Goal: Navigation & Orientation: Find specific page/section

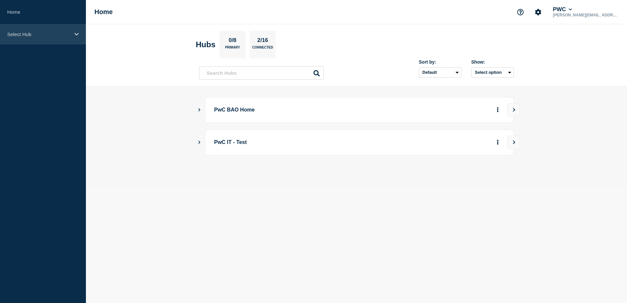
click at [76, 32] on icon at bounding box center [76, 34] width 4 height 5
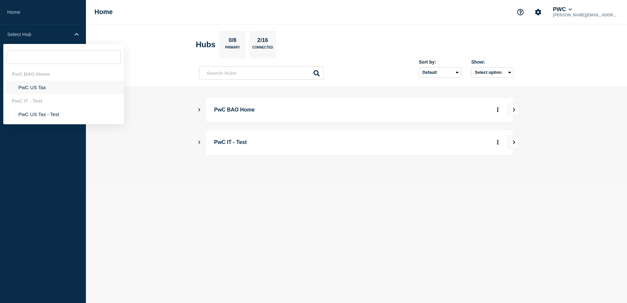
click at [43, 86] on li "PwC US Tax" at bounding box center [63, 87] width 121 height 13
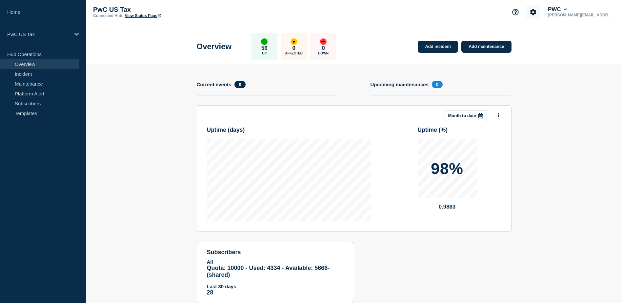
click at [537, 13] on icon "Account settings" at bounding box center [533, 12] width 7 height 7
click at [600, 39] on header "Overview 56 Up 0 Affected 0 Down Add incident Add maintenance" at bounding box center [354, 44] width 536 height 40
click at [568, 10] on button "PWC" at bounding box center [558, 9] width 22 height 7
click at [537, 51] on header "Overview 56 Up 0 Affected 0 Down Add incident Add maintenance" at bounding box center [354, 44] width 536 height 40
click at [28, 114] on link "Templates" at bounding box center [39, 113] width 79 height 10
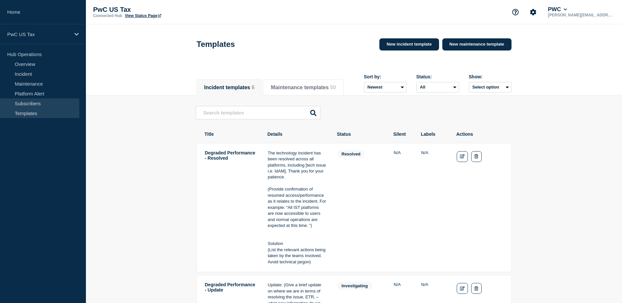
click at [28, 105] on link "Subscribers" at bounding box center [39, 103] width 79 height 10
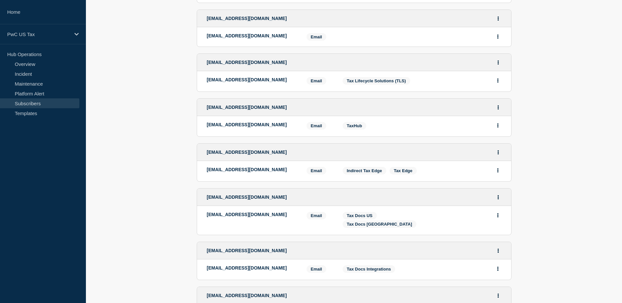
scroll to position [820, 0]
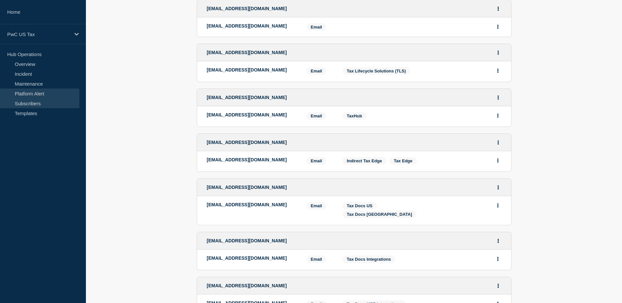
click at [38, 92] on link "Platform Alert" at bounding box center [39, 94] width 79 height 10
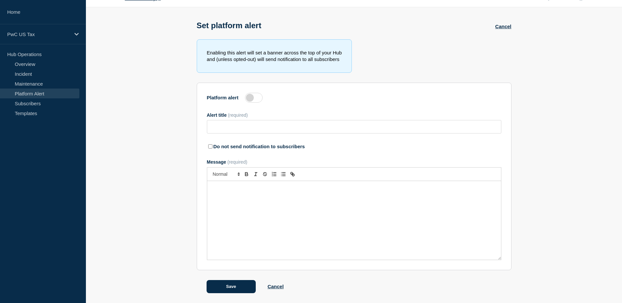
scroll to position [19, 0]
click at [25, 83] on link "Maintenance" at bounding box center [39, 84] width 79 height 10
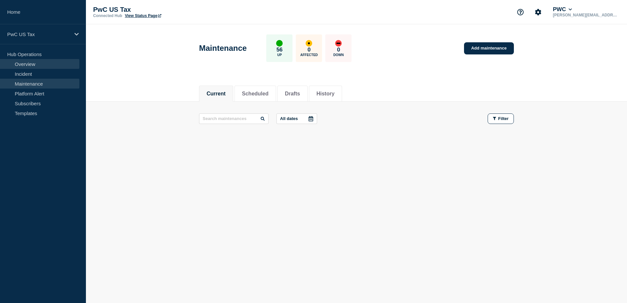
click at [26, 66] on link "Overview" at bounding box center [39, 64] width 79 height 10
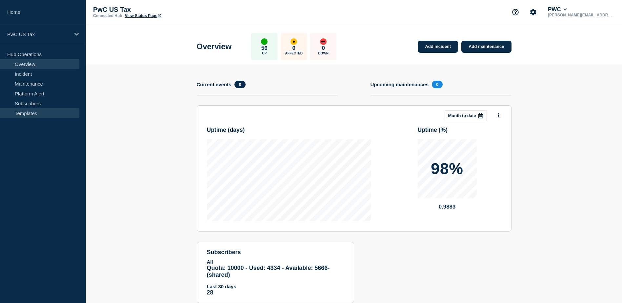
click at [31, 111] on link "Templates" at bounding box center [39, 113] width 79 height 10
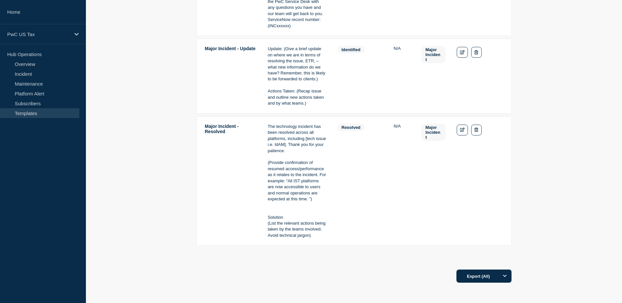
scroll to position [623, 0]
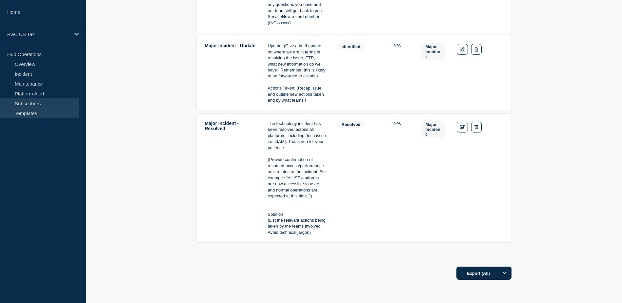
click at [23, 102] on link "Subscribers" at bounding box center [39, 103] width 79 height 10
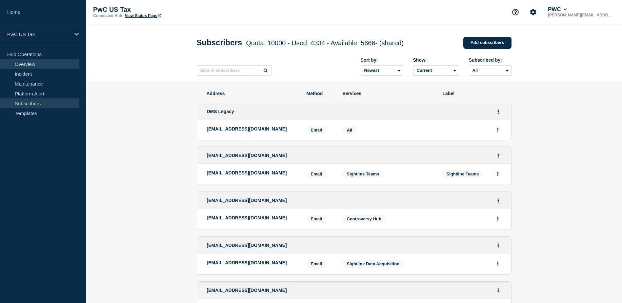
click at [23, 63] on link "Overview" at bounding box center [39, 64] width 79 height 10
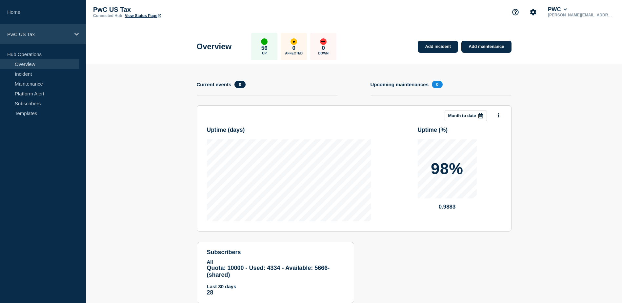
click at [40, 32] on p "PwC US Tax" at bounding box center [38, 34] width 63 height 6
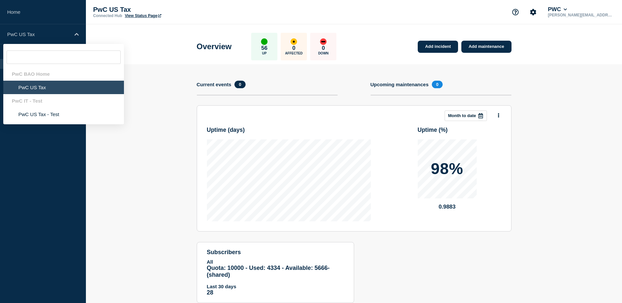
click at [170, 52] on header "Overview 56 Up 0 Affected 0 Down Add incident Add maintenance" at bounding box center [354, 44] width 536 height 40
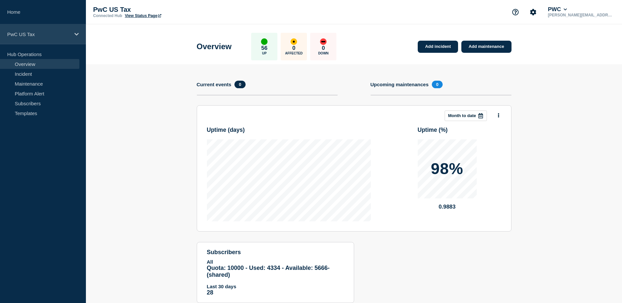
click at [45, 34] on p "PwC US Tax" at bounding box center [38, 34] width 63 height 6
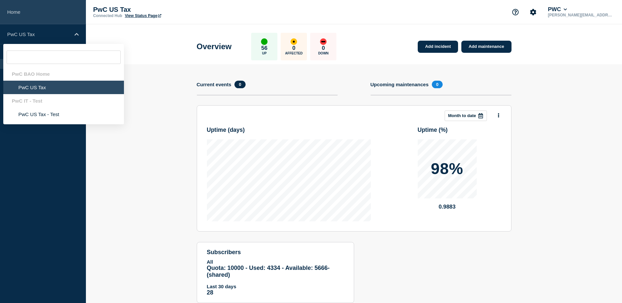
click at [19, 13] on link "Home" at bounding box center [43, 12] width 86 height 24
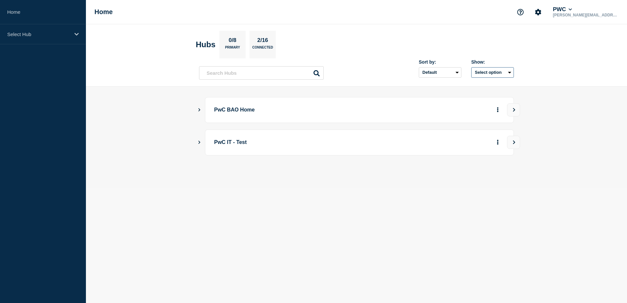
click at [506, 71] on button "Select option" at bounding box center [492, 72] width 43 height 10
click at [547, 75] on header "Hubs 0/8 Primary 2/16 Connected Sort by: Default Last added Last updated Most a…" at bounding box center [356, 55] width 541 height 62
click at [542, 12] on icon "Account settings" at bounding box center [538, 12] width 7 height 7
click at [583, 13] on p "[PERSON_NAME][EMAIL_ADDRESS][PERSON_NAME][DOMAIN_NAME]" at bounding box center [586, 15] width 68 height 5
click at [572, 10] on icon at bounding box center [571, 10] width 4 height 4
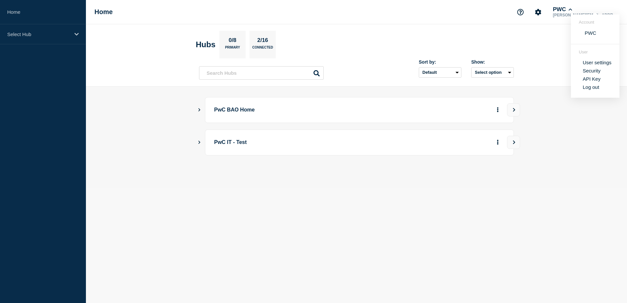
click at [549, 51] on header "Hubs 0/8 Primary 2/16 Connected Sort by: Default Last added Last updated Most a…" at bounding box center [356, 55] width 541 height 62
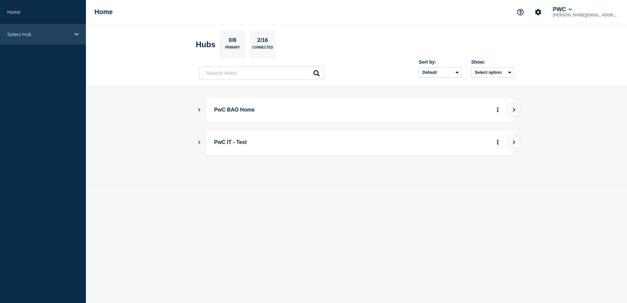
click at [37, 34] on p "Select Hub" at bounding box center [38, 34] width 63 height 6
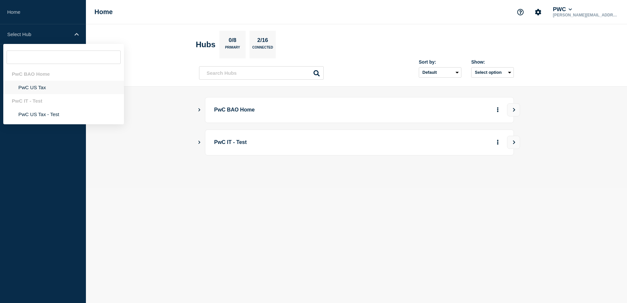
click at [46, 87] on li "PwC US Tax" at bounding box center [63, 87] width 121 height 13
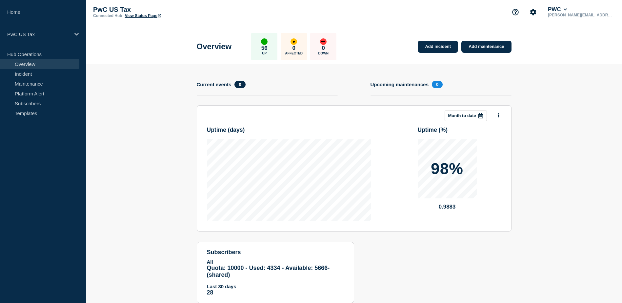
click at [145, 15] on link "View Status Page" at bounding box center [143, 15] width 36 height 5
